Goal: Task Accomplishment & Management: Manage account settings

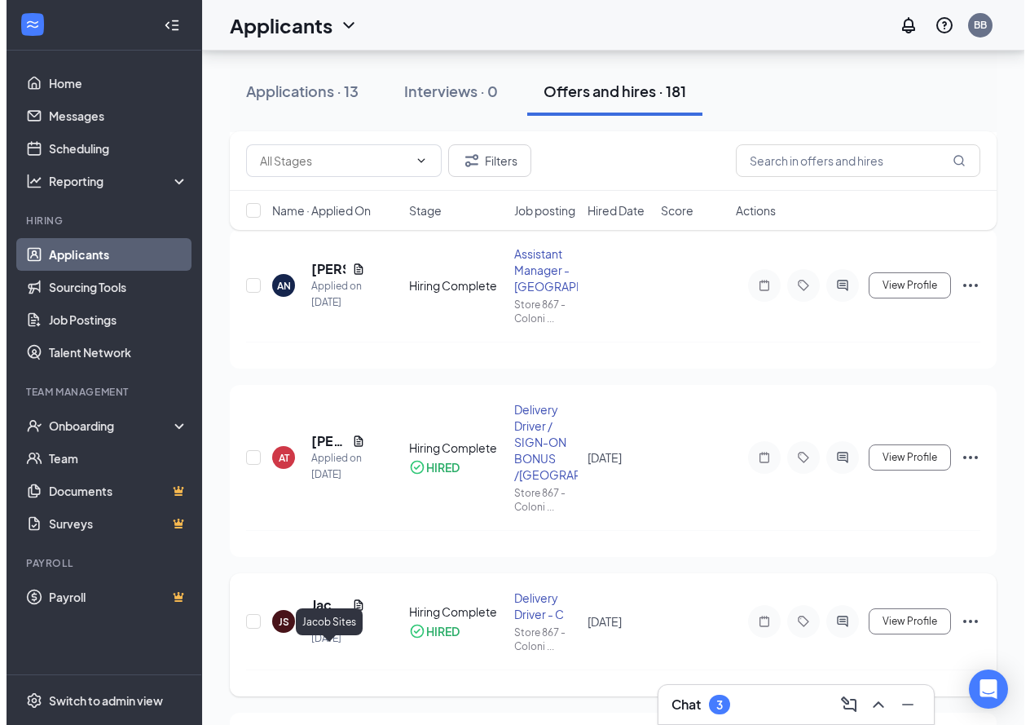
scroll to position [408, 0]
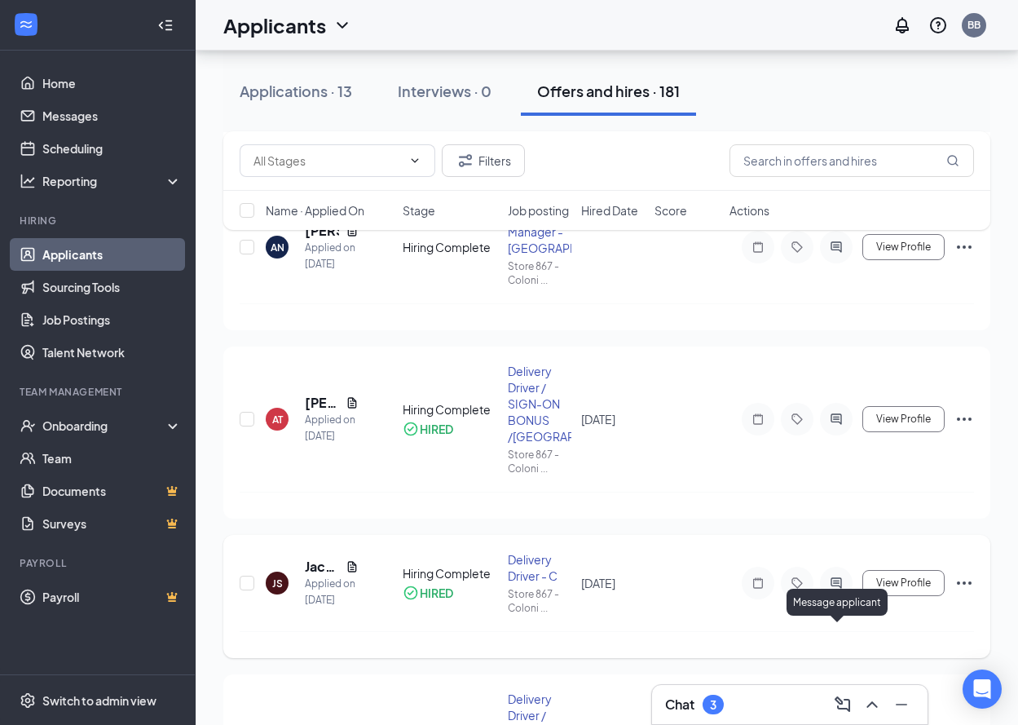
click at [831, 589] on icon "ActiveChat" at bounding box center [836, 582] width 20 height 13
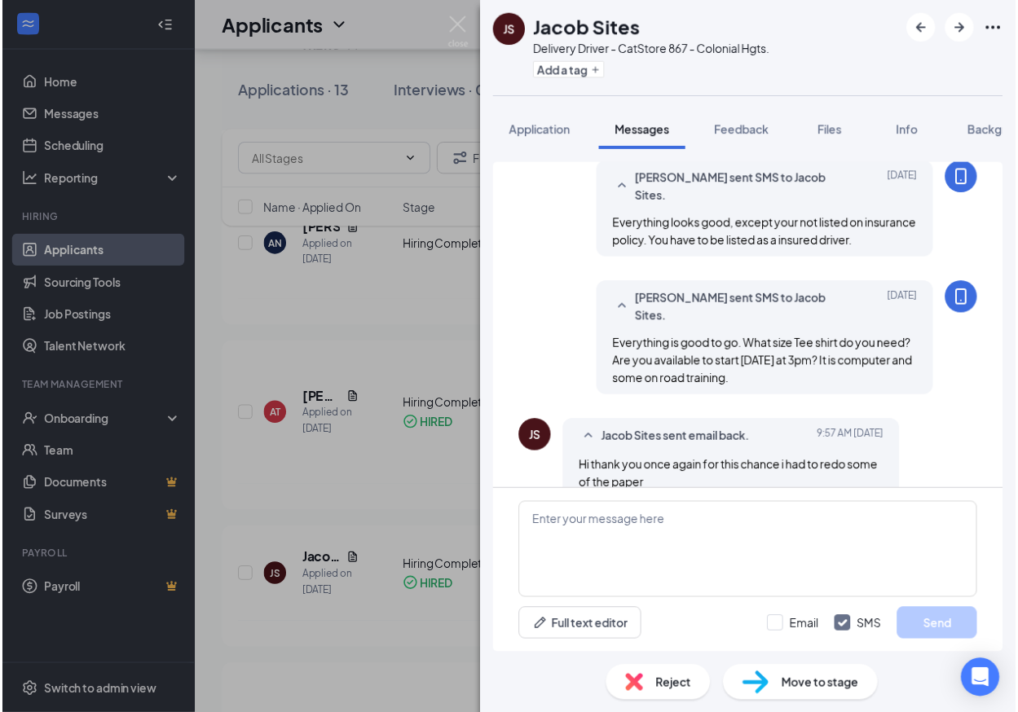
scroll to position [914, 0]
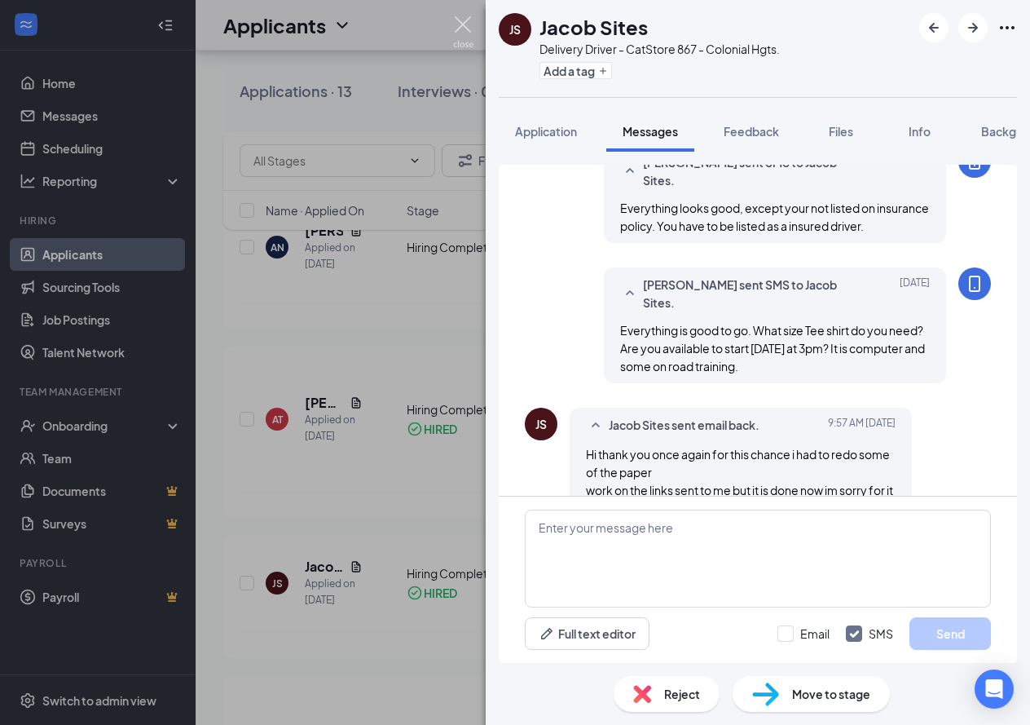
click at [462, 25] on img at bounding box center [463, 32] width 20 height 32
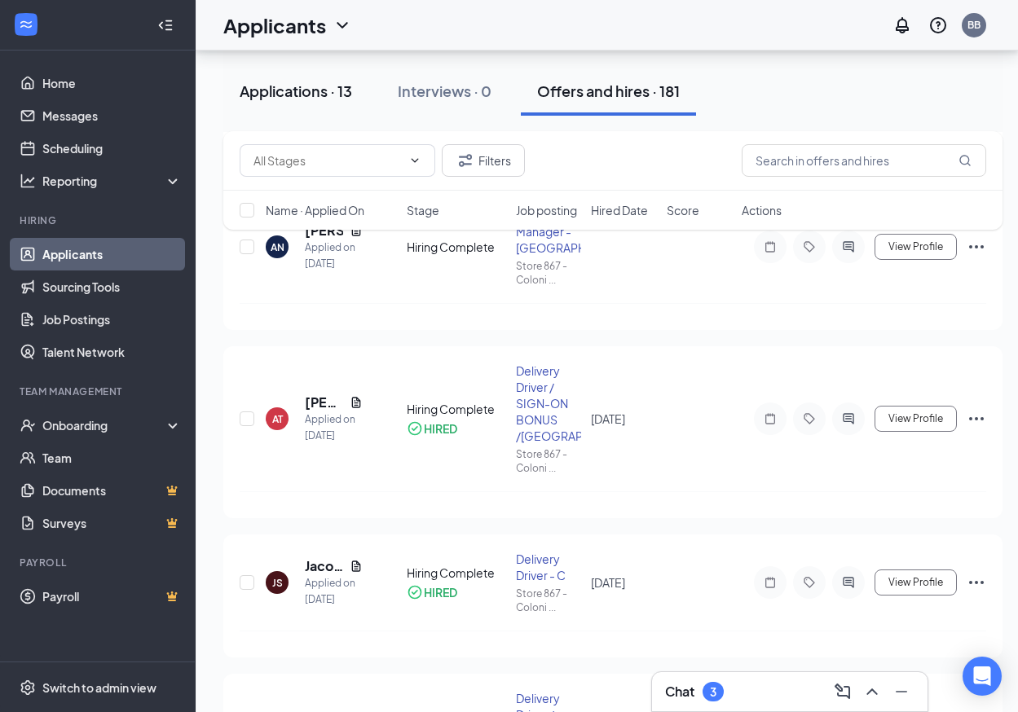
click at [320, 92] on div "Applications · 13" at bounding box center [296, 91] width 112 height 20
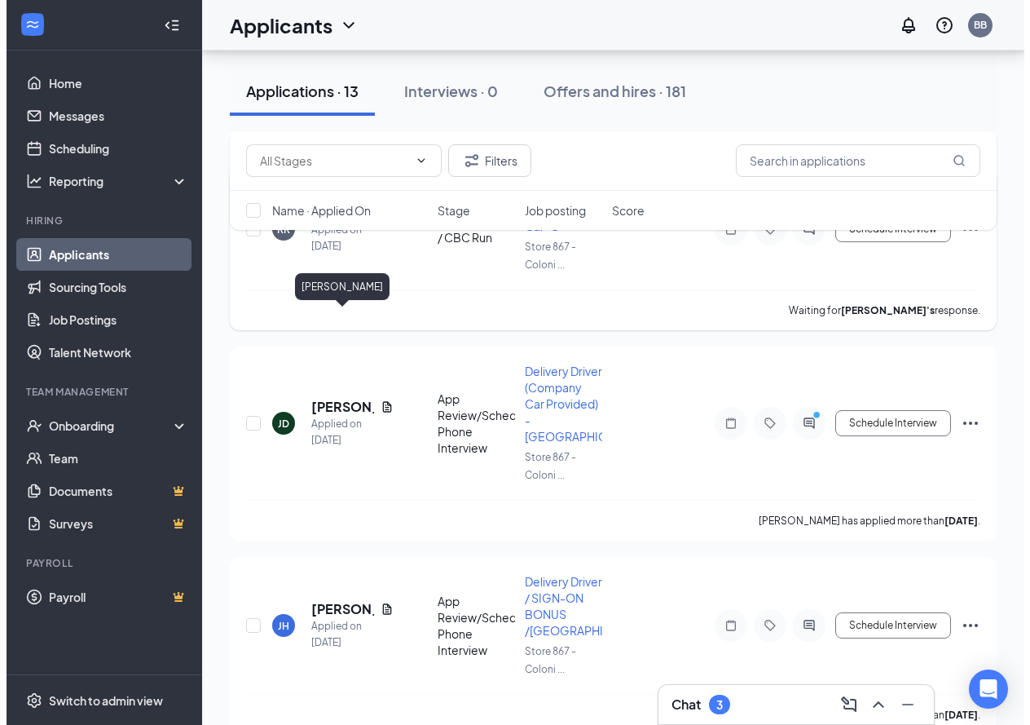
scroll to position [2038, 0]
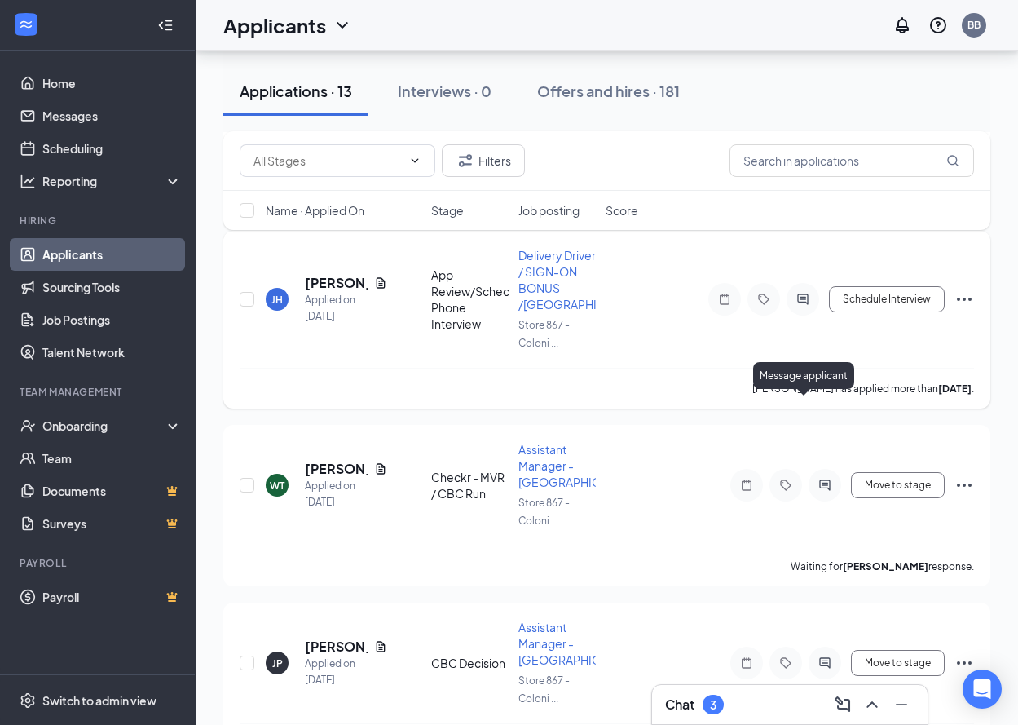
click at [804, 304] on icon "ActiveChat" at bounding box center [802, 298] width 11 height 11
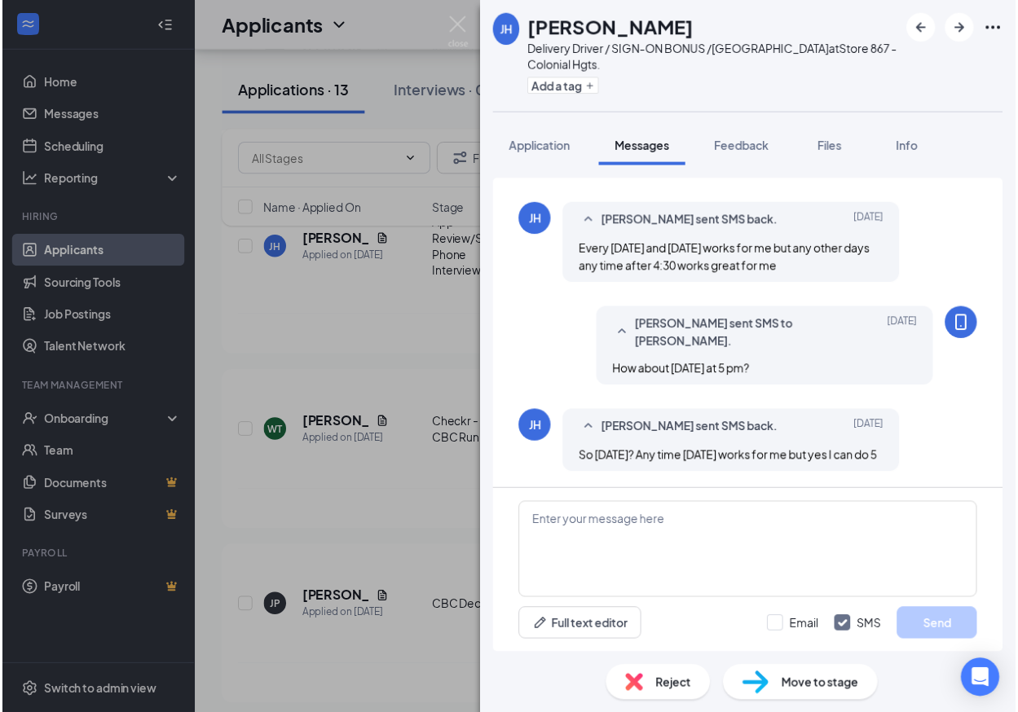
scroll to position [396, 0]
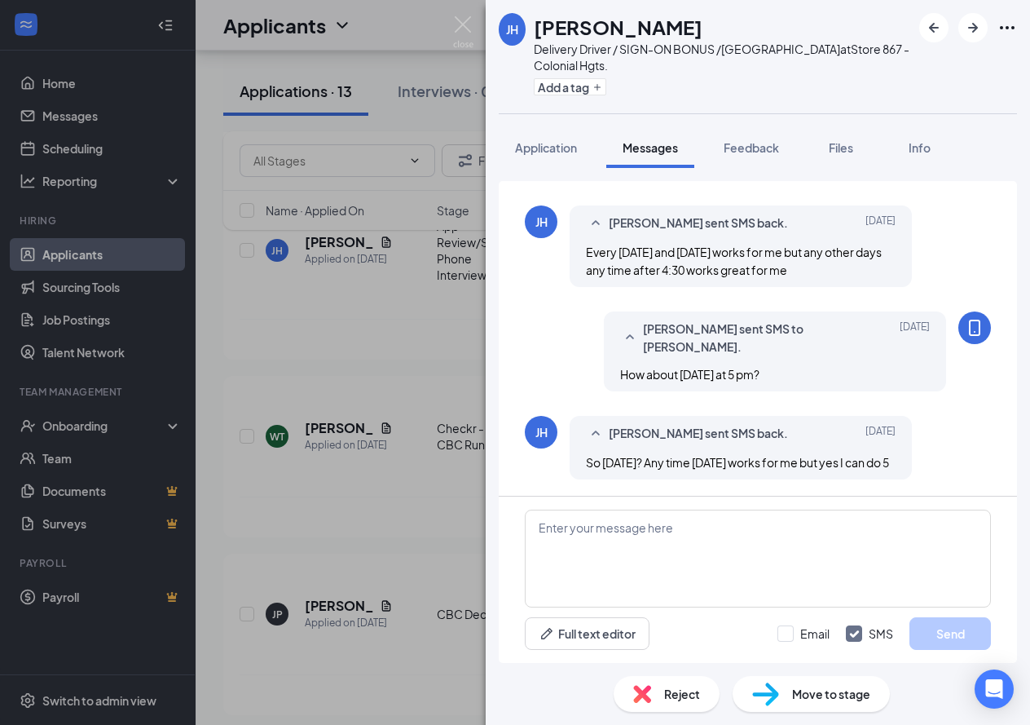
click at [679, 700] on span "Reject" at bounding box center [682, 694] width 36 height 18
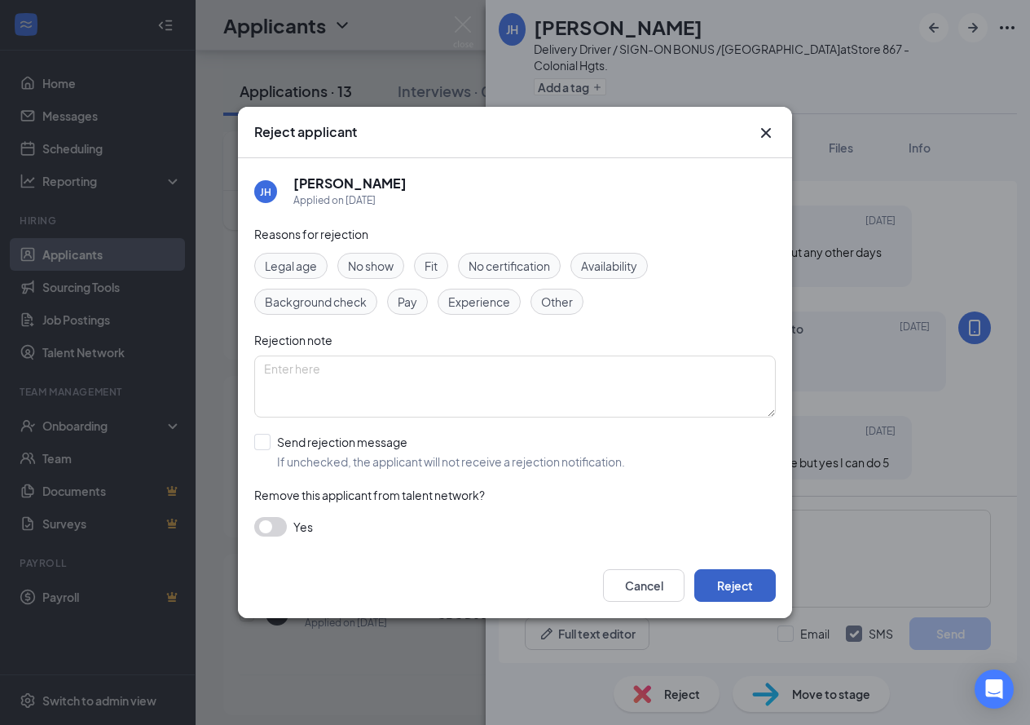
click at [713, 582] on button "Reject" at bounding box center [735, 585] width 82 height 33
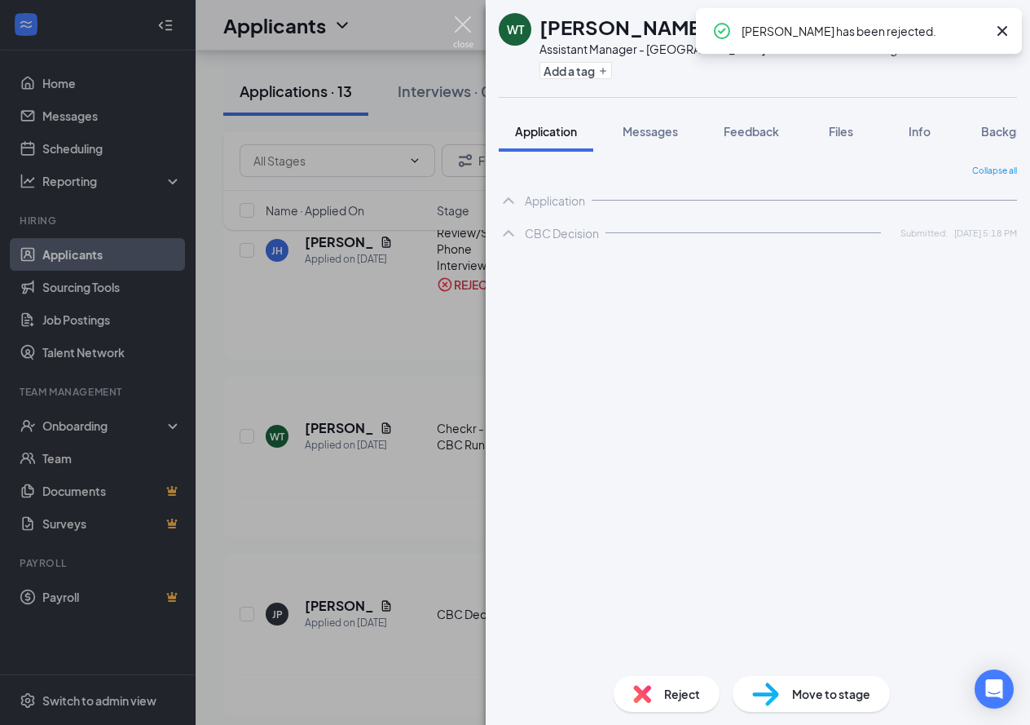
click at [466, 26] on img at bounding box center [463, 32] width 20 height 32
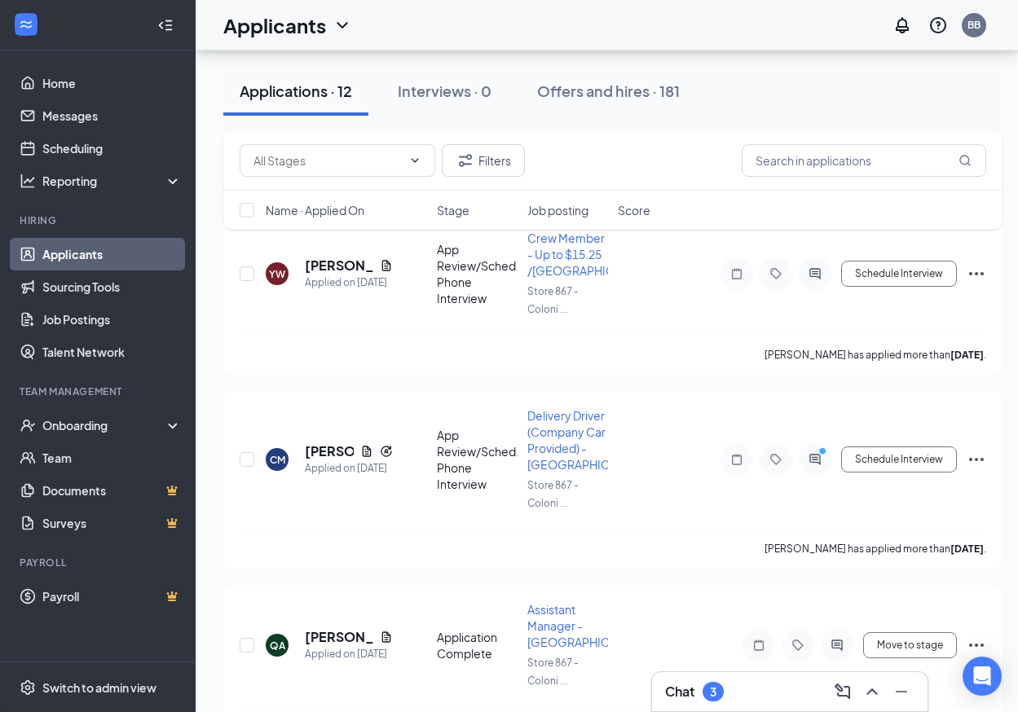
scroll to position [904, 0]
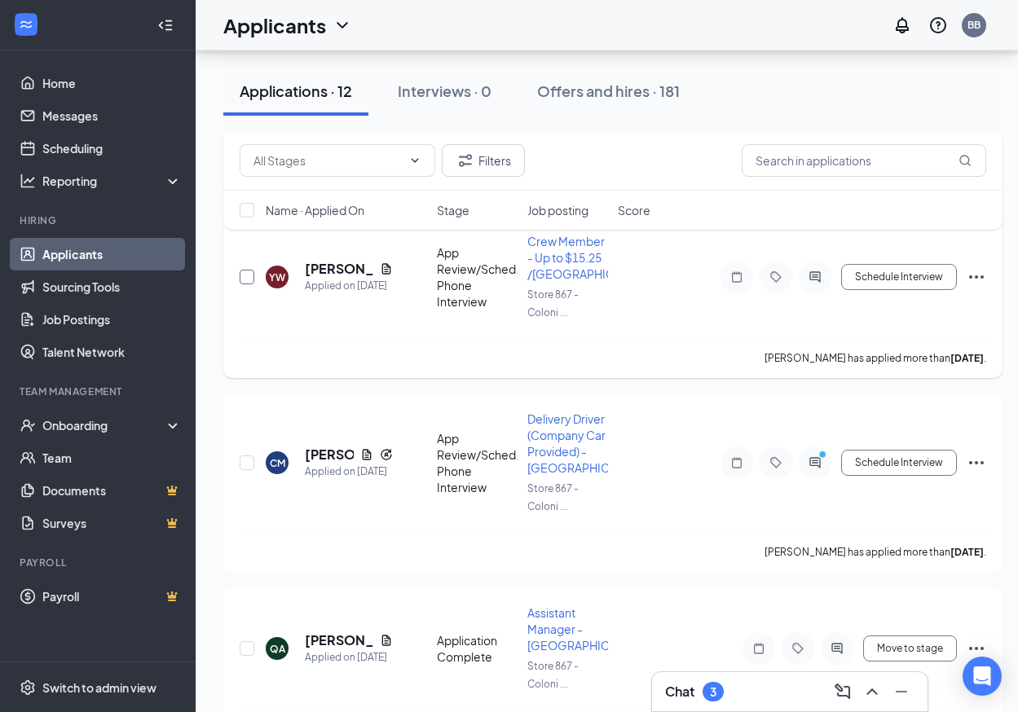
click at [247, 284] on input "checkbox" at bounding box center [247, 277] width 15 height 15
checkbox input "true"
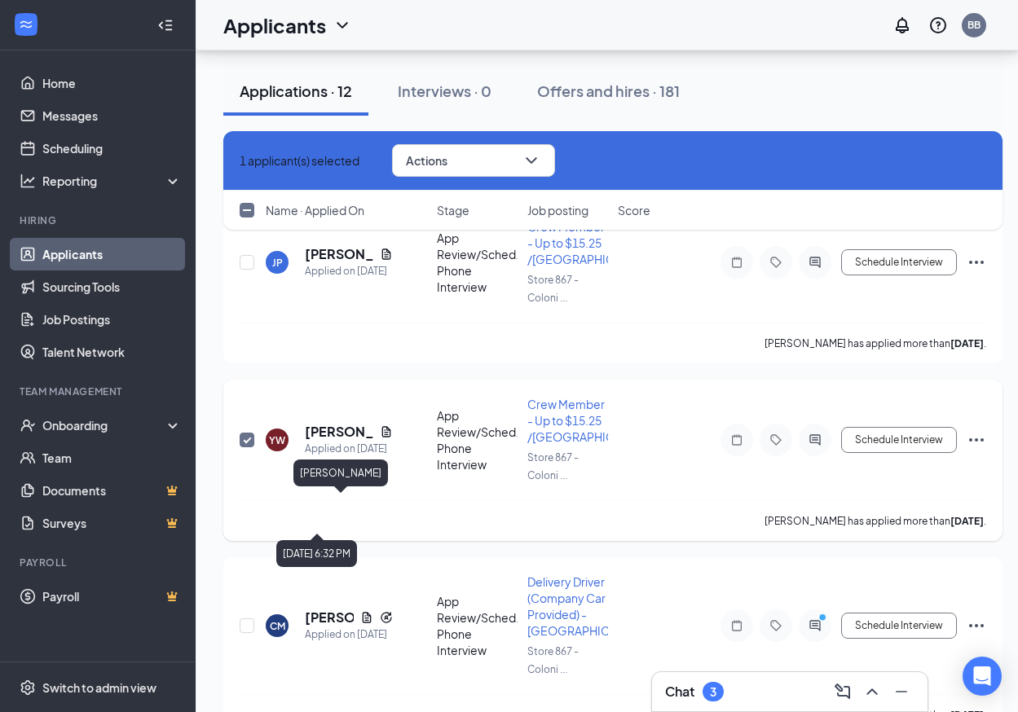
scroll to position [578, 0]
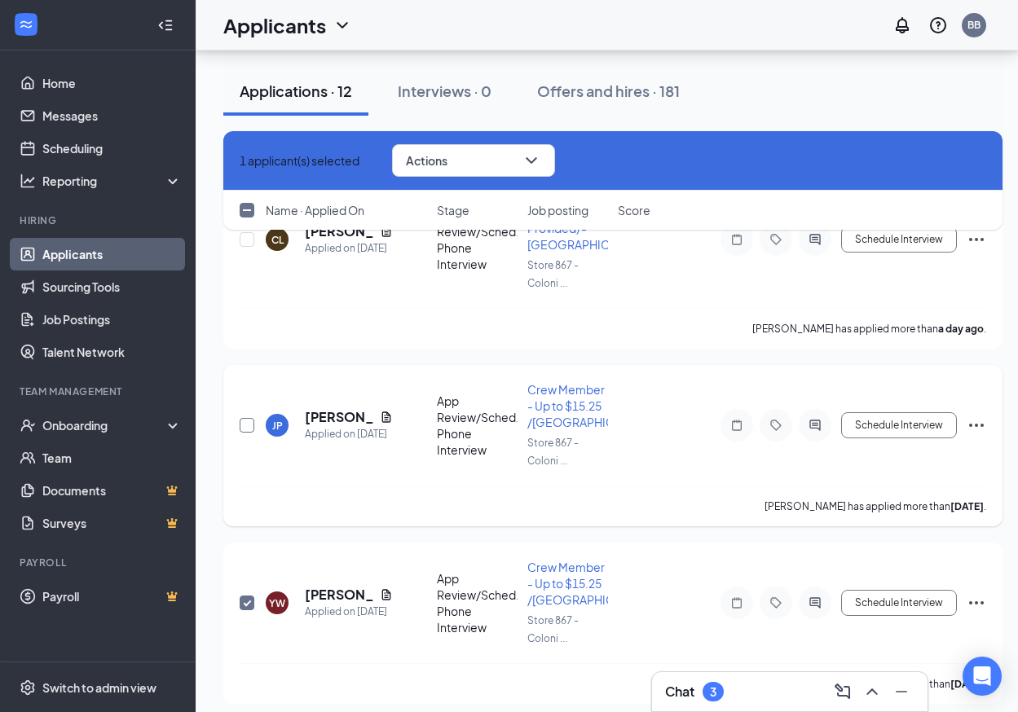
click at [245, 433] on input "checkbox" at bounding box center [247, 425] width 15 height 15
checkbox input "true"
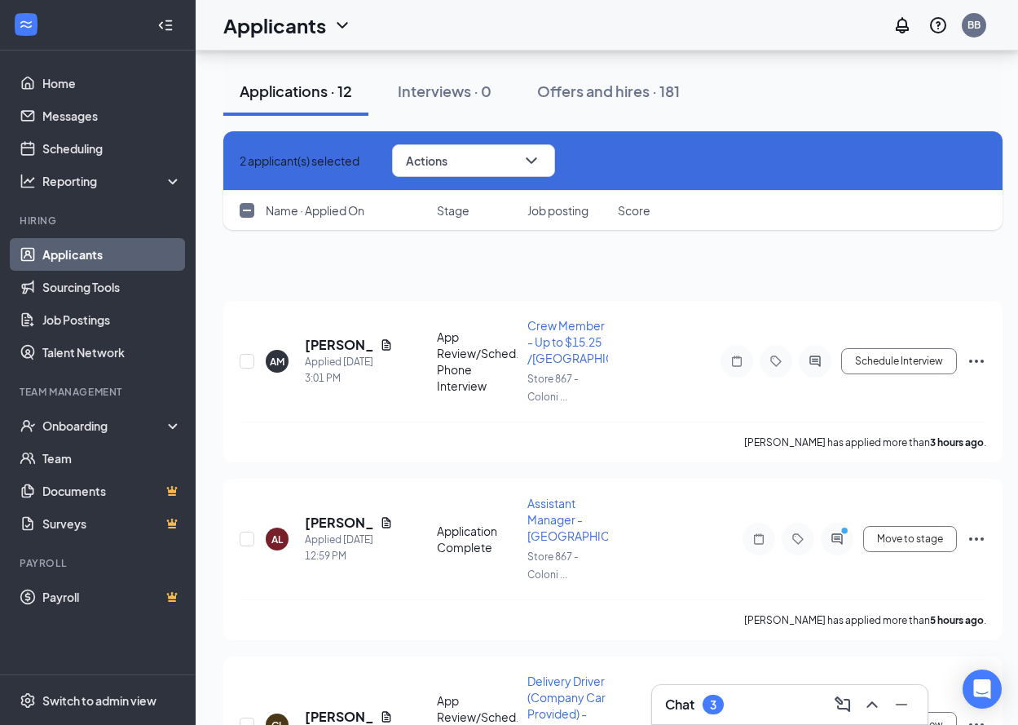
scroll to position [89, 0]
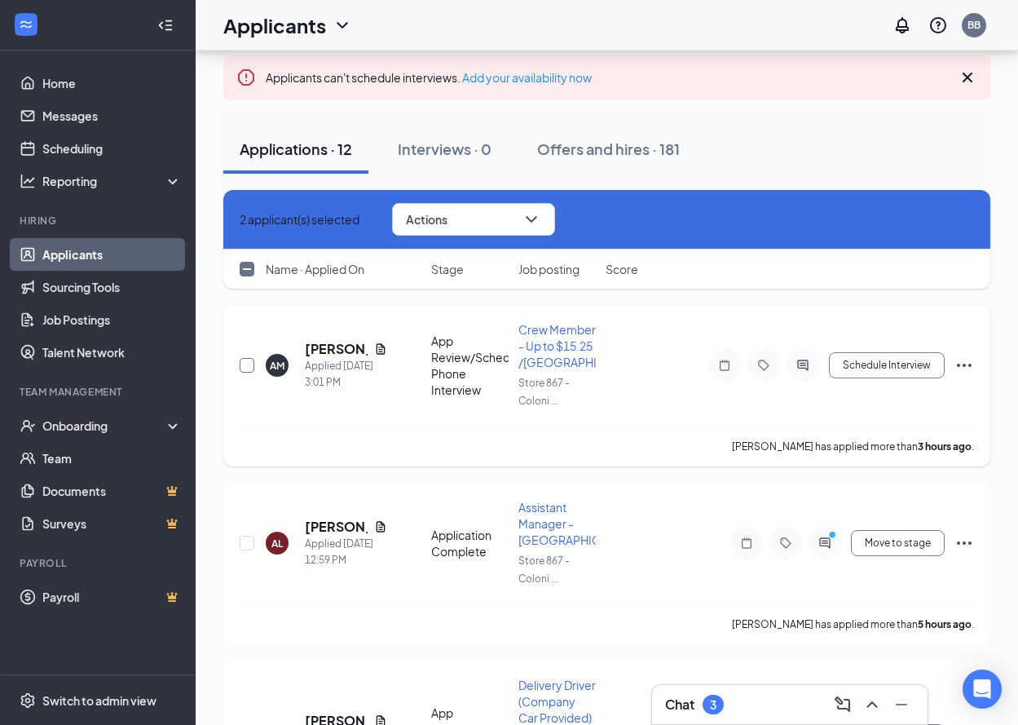
click at [247, 371] on input "checkbox" at bounding box center [247, 365] width 15 height 15
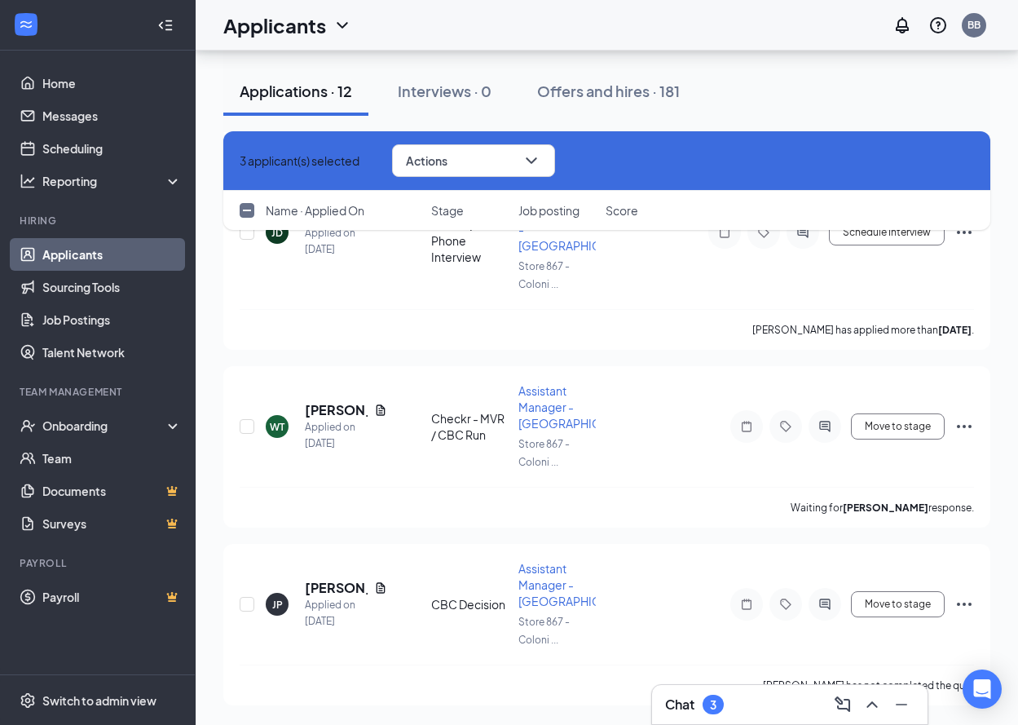
scroll to position [2033, 0]
click at [505, 155] on button "Actions" at bounding box center [473, 160] width 163 height 33
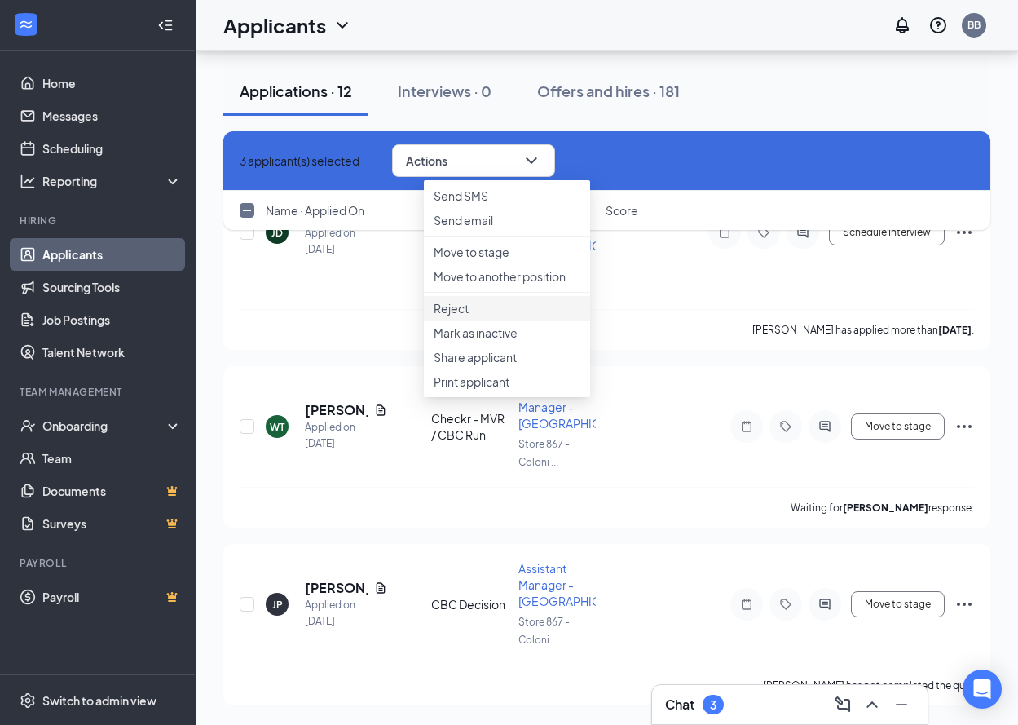
click at [476, 316] on p "Reject" at bounding box center [507, 308] width 147 height 16
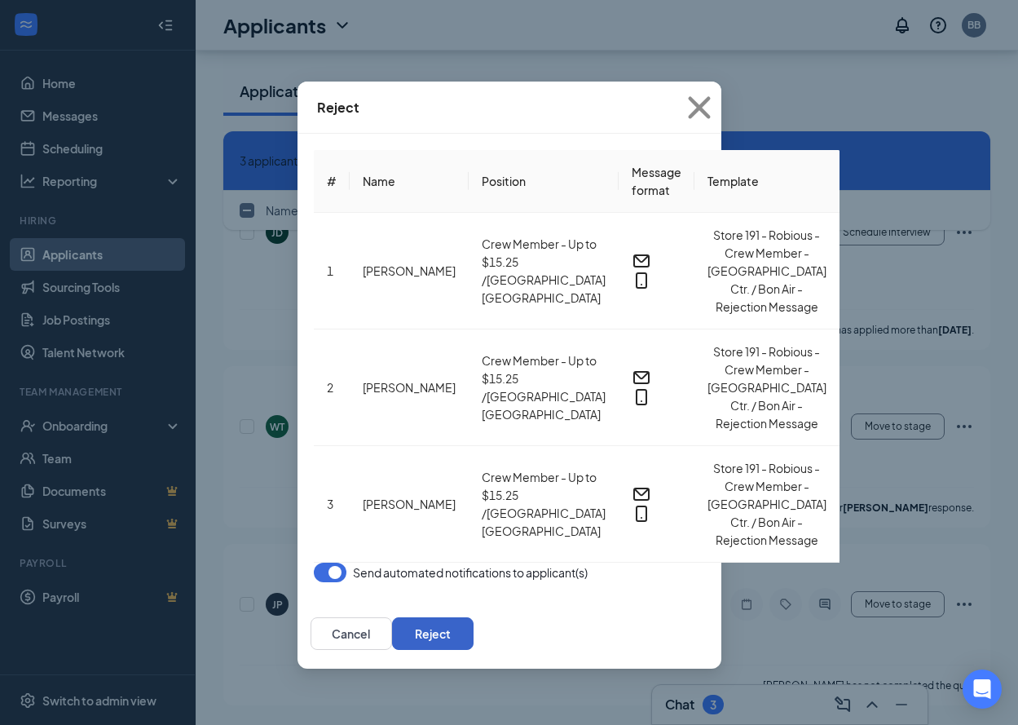
click at [474, 617] on button "Reject" at bounding box center [433, 633] width 82 height 33
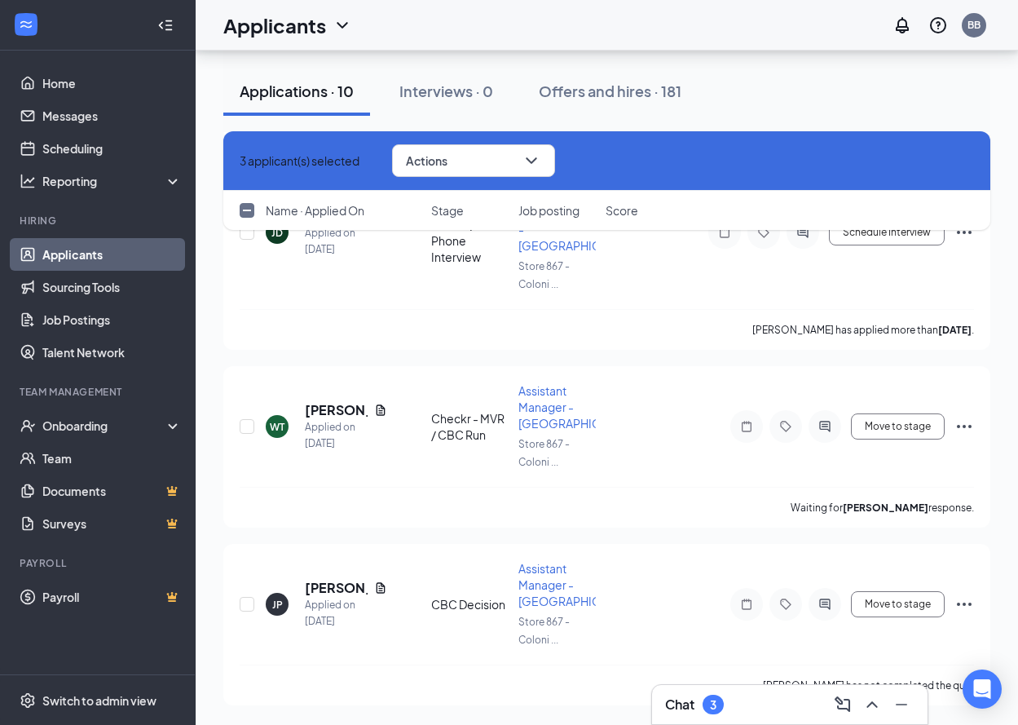
checkbox input "false"
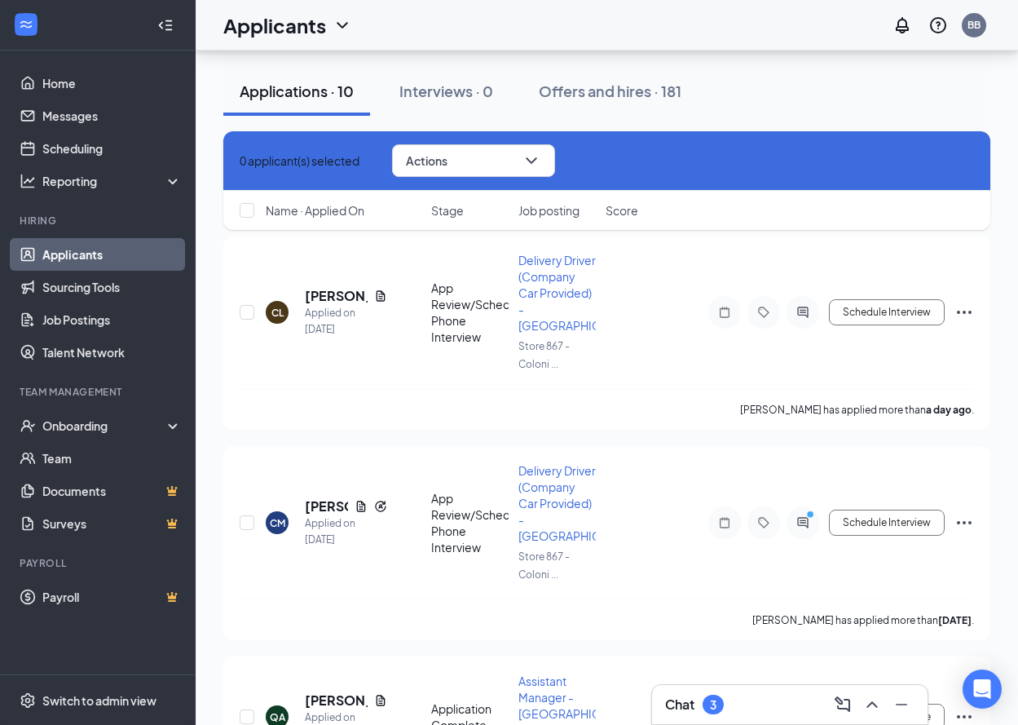
scroll to position [2041, 0]
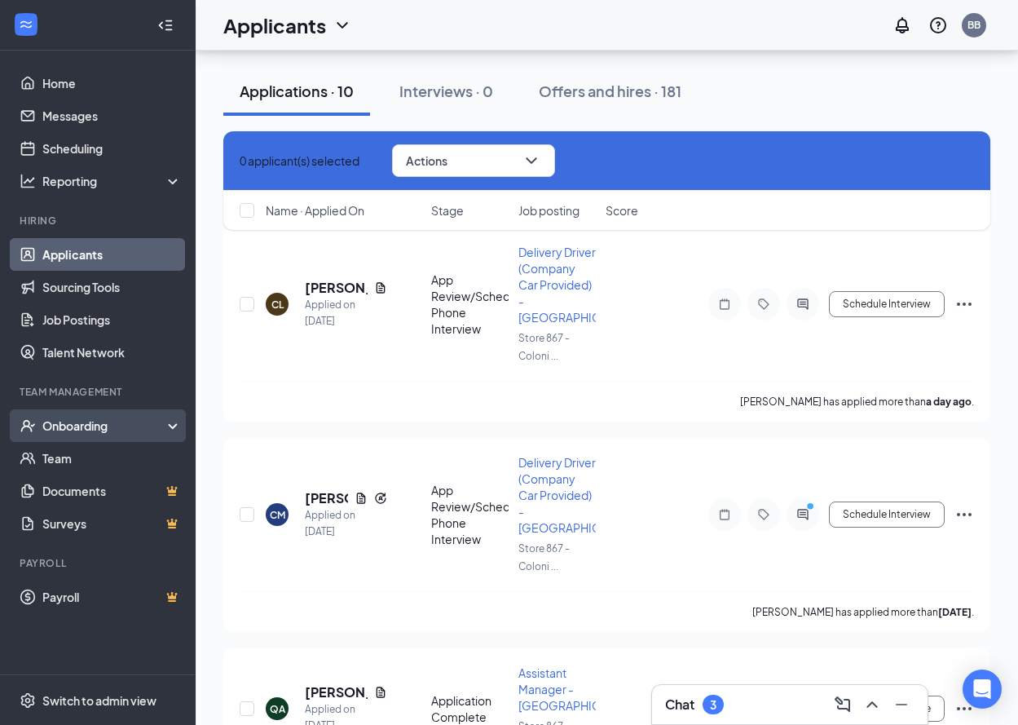
click at [77, 426] on div "Onboarding" at bounding box center [105, 425] width 126 height 16
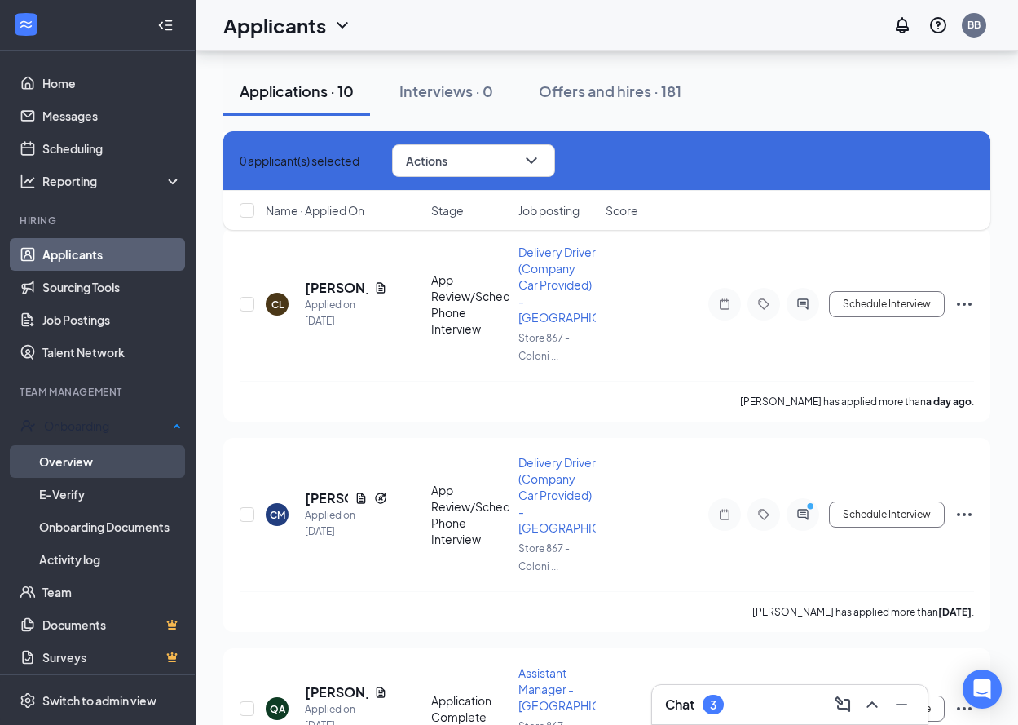
click at [77, 454] on link "Overview" at bounding box center [110, 461] width 143 height 33
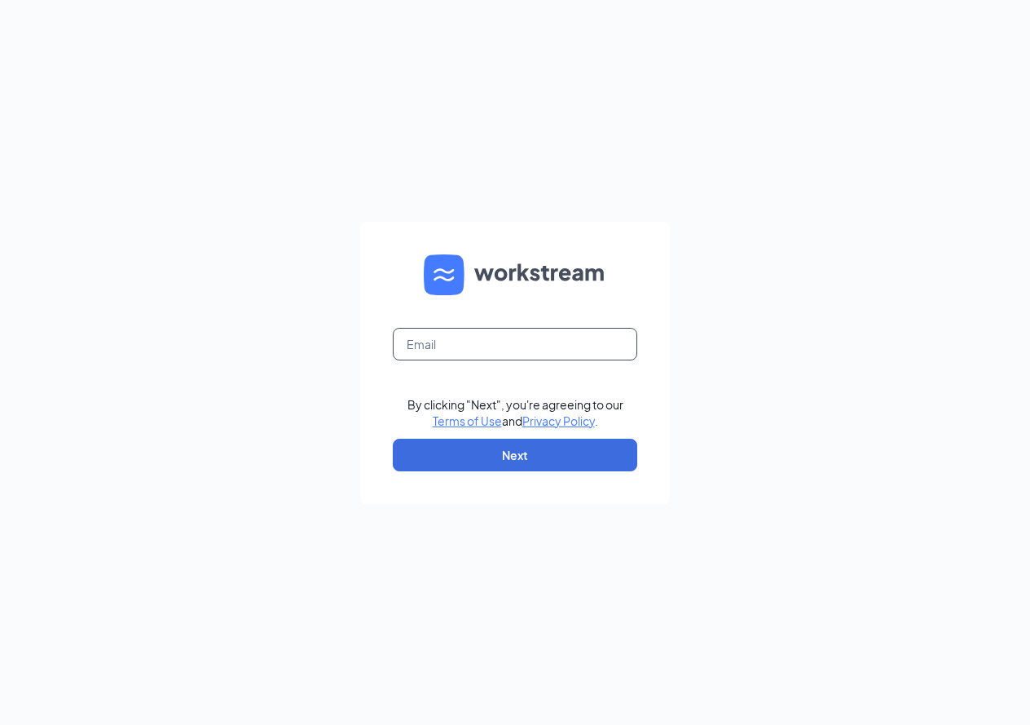
click at [494, 345] on input "text" at bounding box center [515, 344] width 245 height 33
type input "ri0867@pjunited.com"
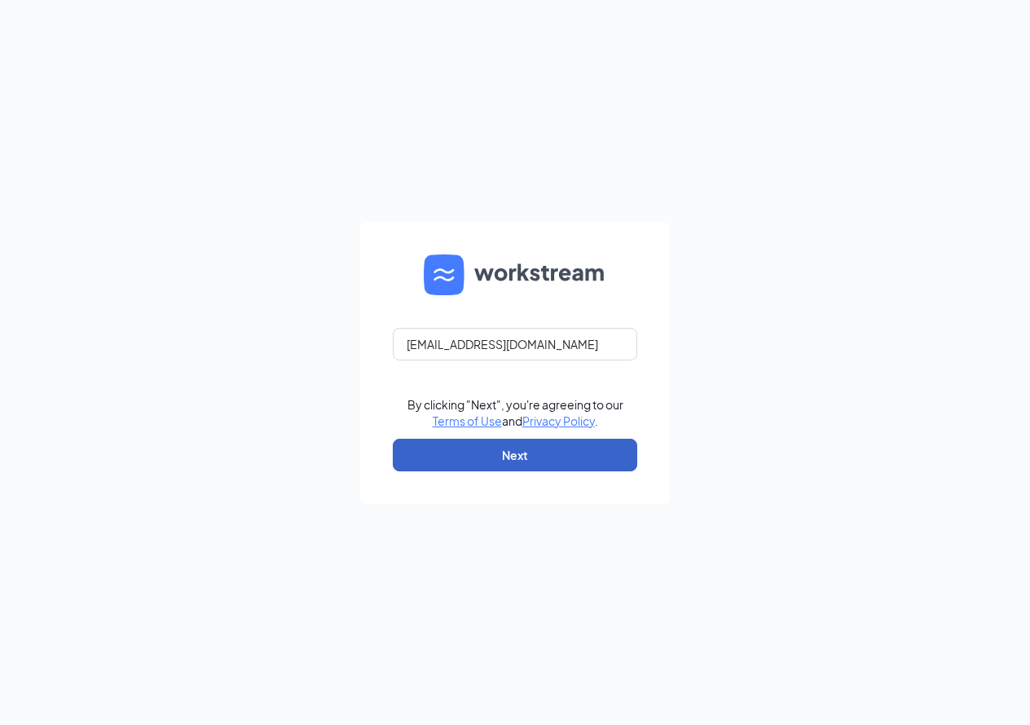
click at [546, 442] on button "Next" at bounding box center [515, 454] width 245 height 33
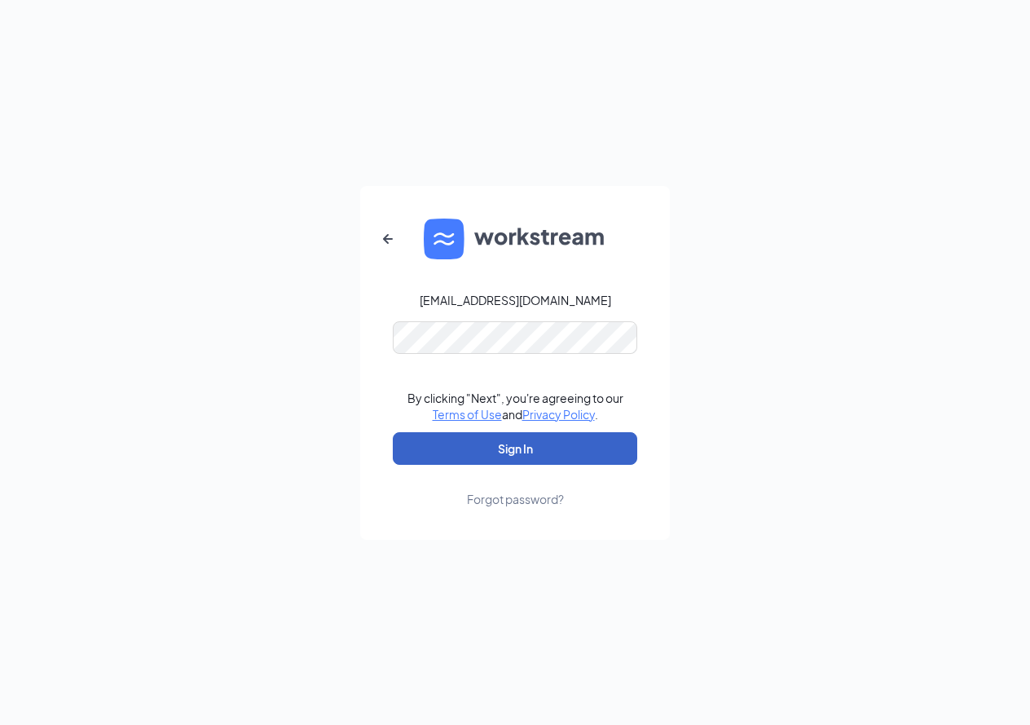
click at [505, 455] on button "Sign In" at bounding box center [515, 448] width 245 height 33
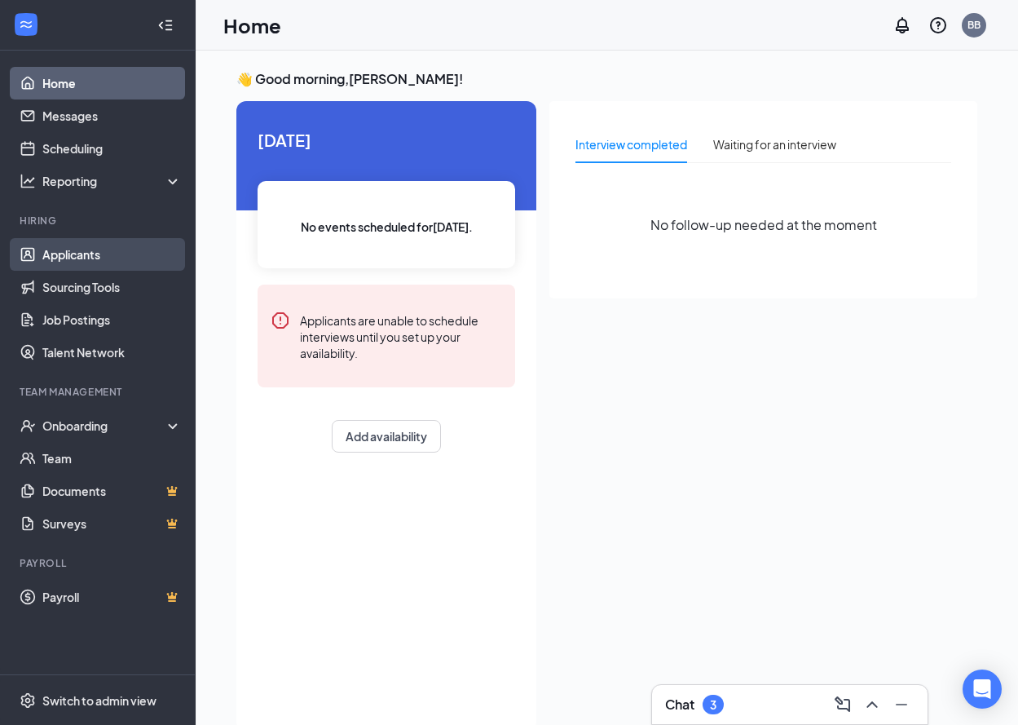
click at [80, 263] on link "Applicants" at bounding box center [111, 254] width 139 height 33
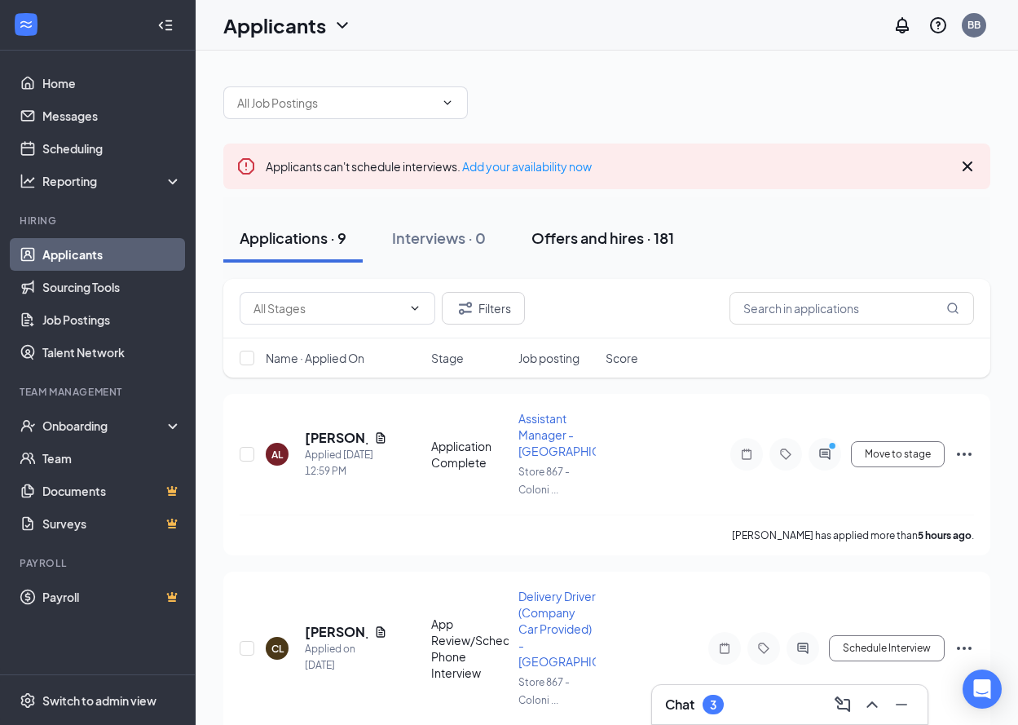
click at [600, 238] on div "Offers and hires · 181" at bounding box center [602, 237] width 143 height 20
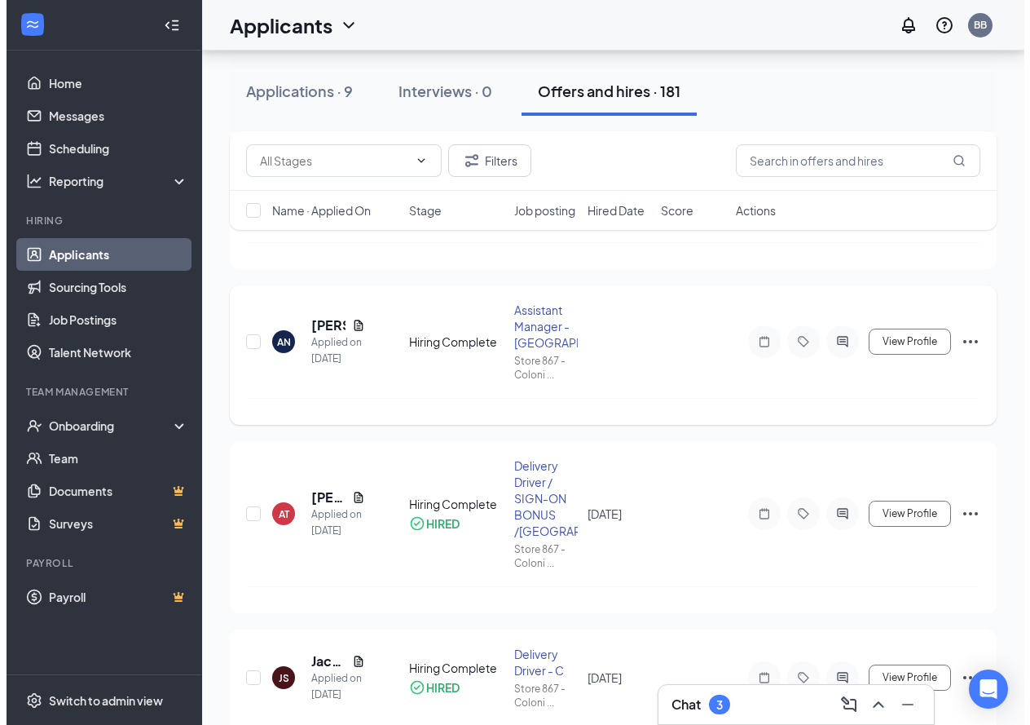
scroll to position [408, 0]
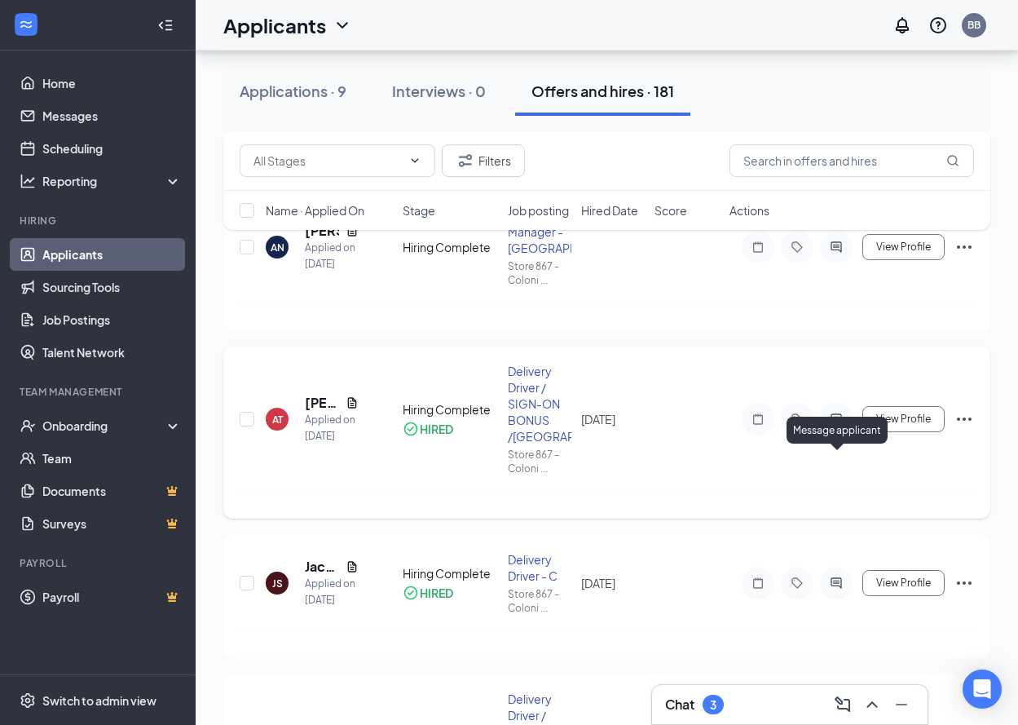
click at [835, 424] on icon "ActiveChat" at bounding box center [836, 418] width 11 height 11
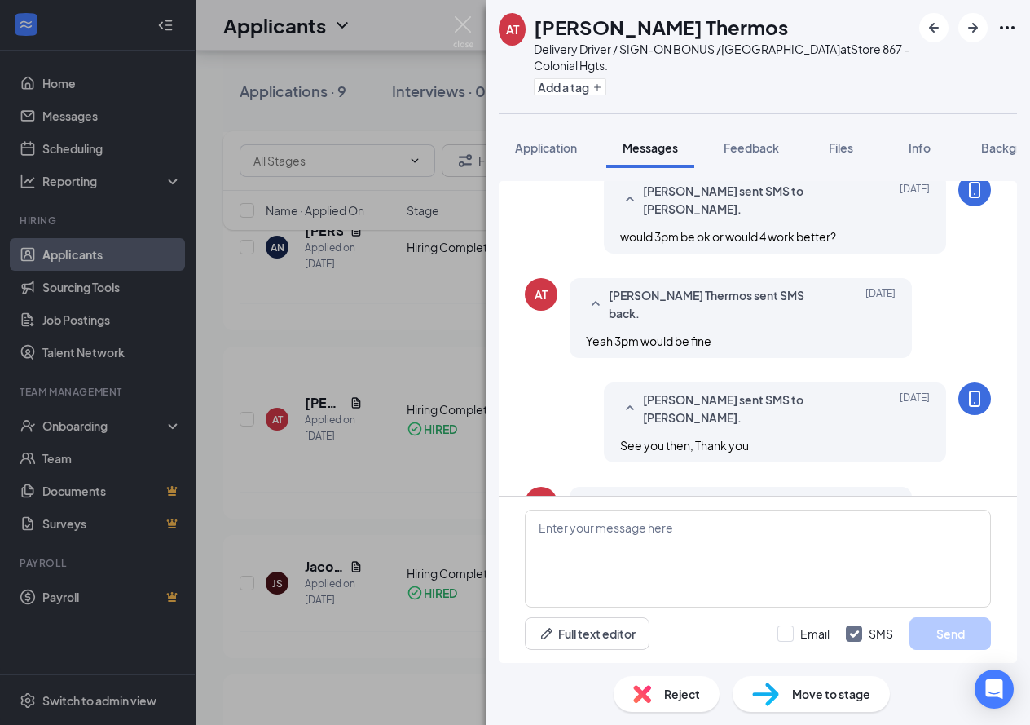
scroll to position [551, 0]
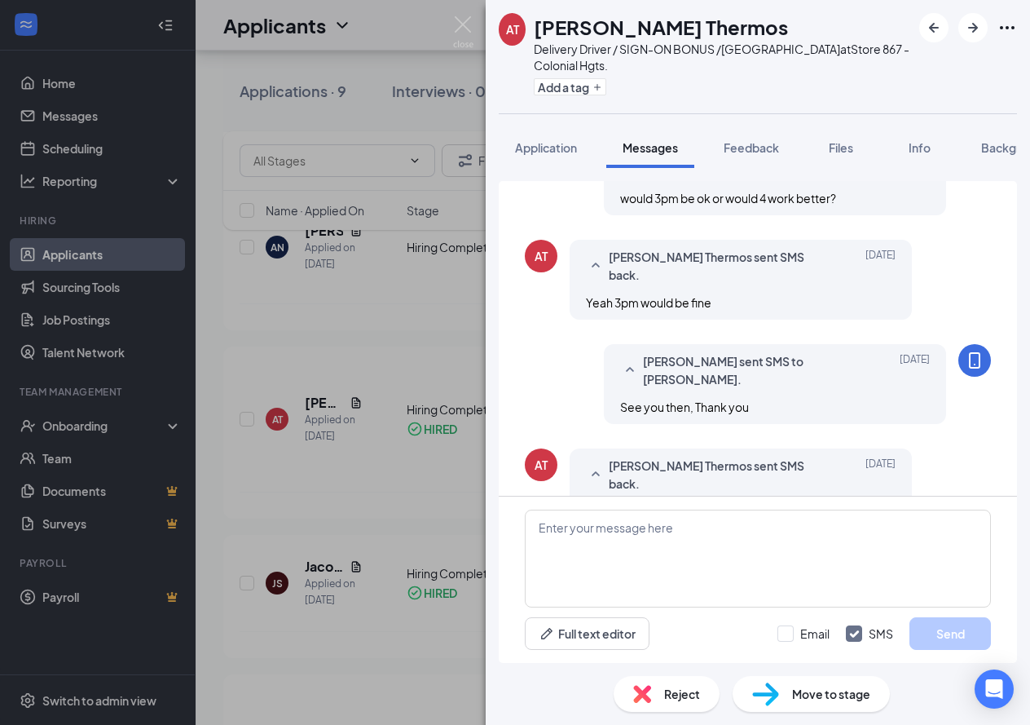
scroll to position [388, 0]
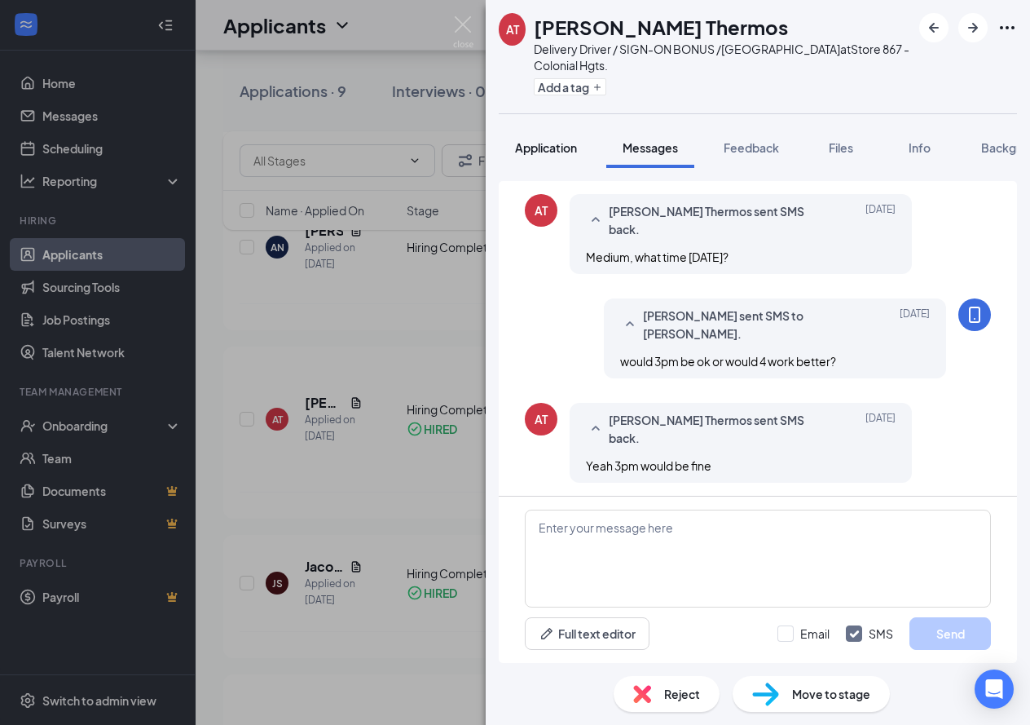
click at [560, 146] on span "Application" at bounding box center [546, 147] width 62 height 15
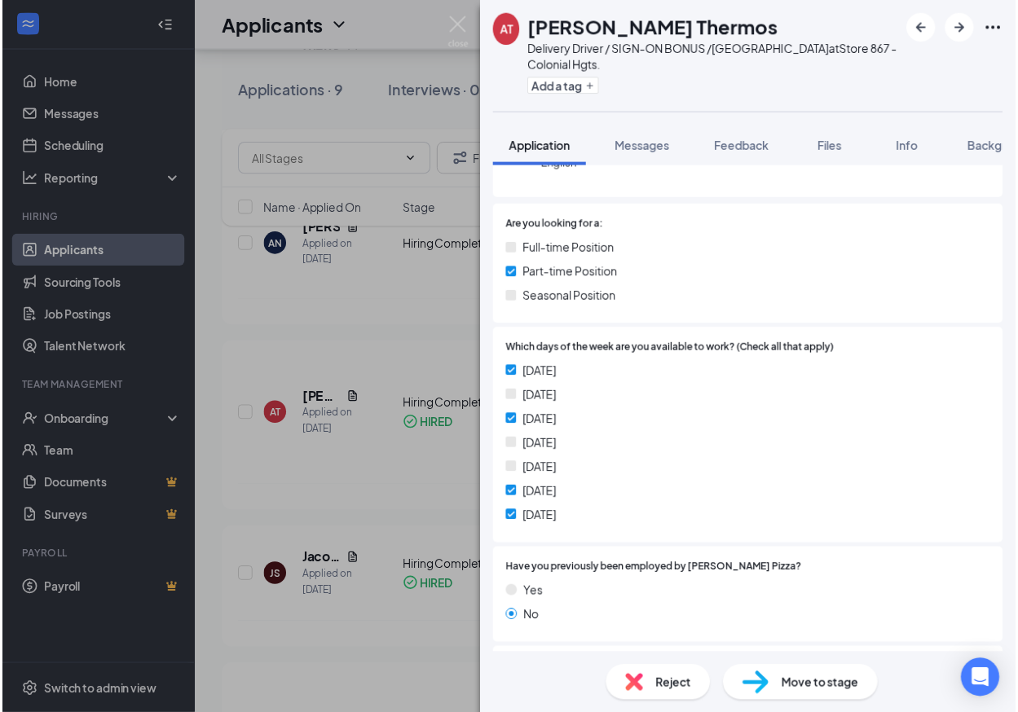
scroll to position [163, 0]
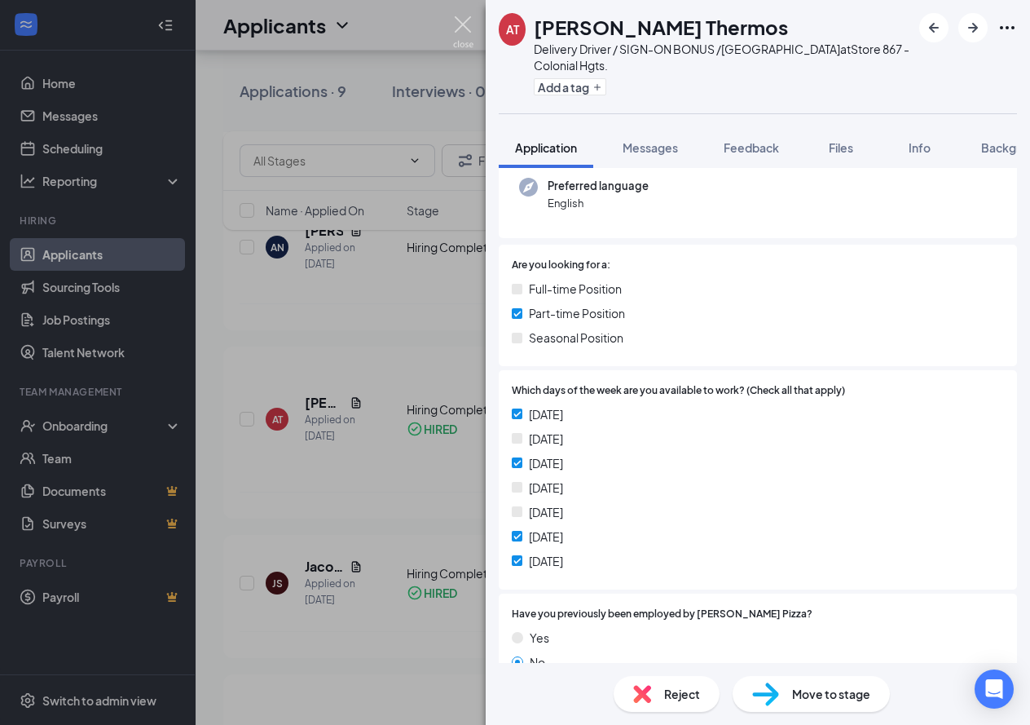
click at [465, 26] on img at bounding box center [463, 32] width 20 height 32
